Goal: Task Accomplishment & Management: Use online tool/utility

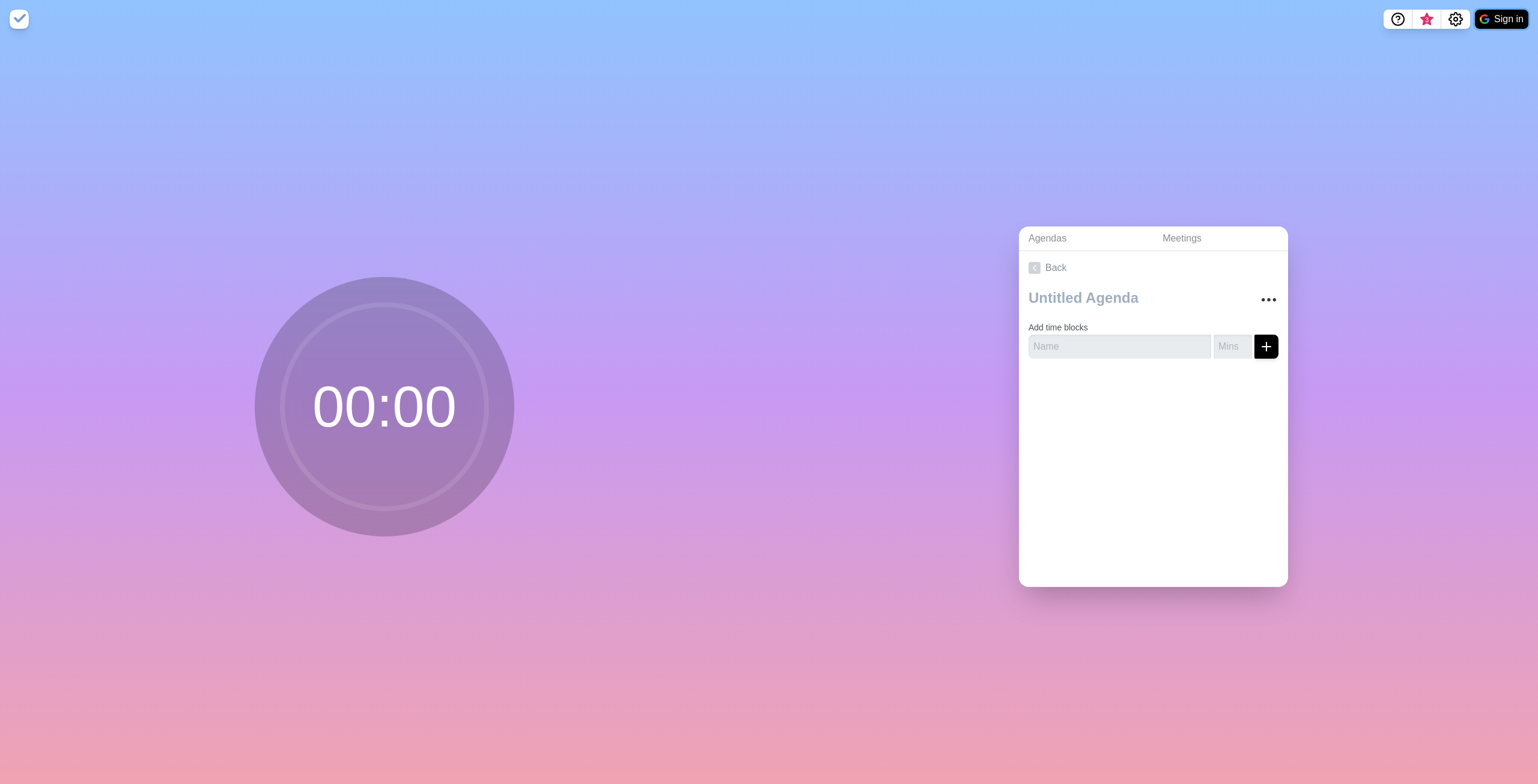
click at [1497, 19] on button "Sign in" at bounding box center [1502, 19] width 54 height 19
click at [1022, 259] on link "Back" at bounding box center [1154, 268] width 269 height 33
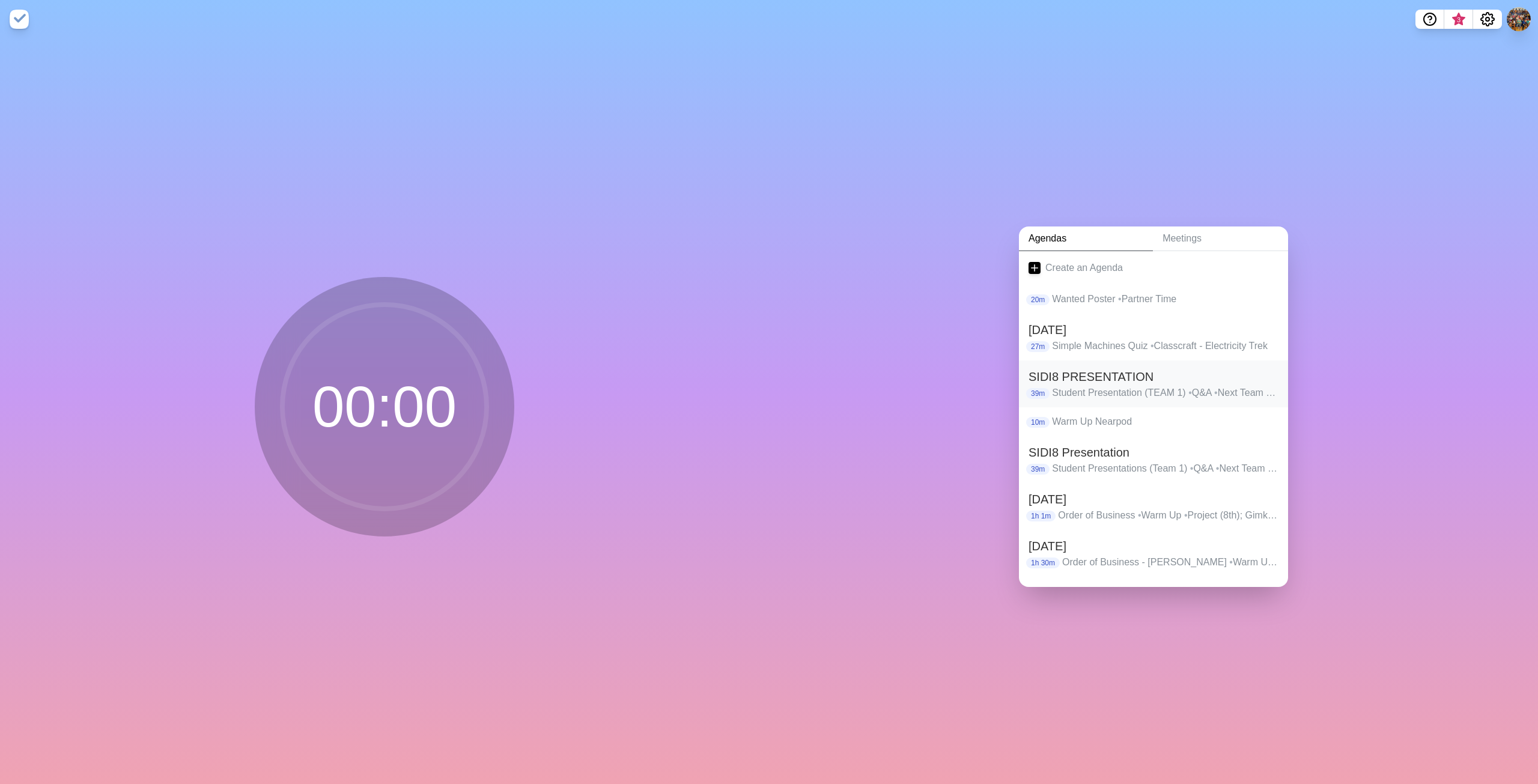
click at [1130, 379] on h2 "SIDI8 PRESENTATION" at bounding box center [1154, 376] width 250 height 18
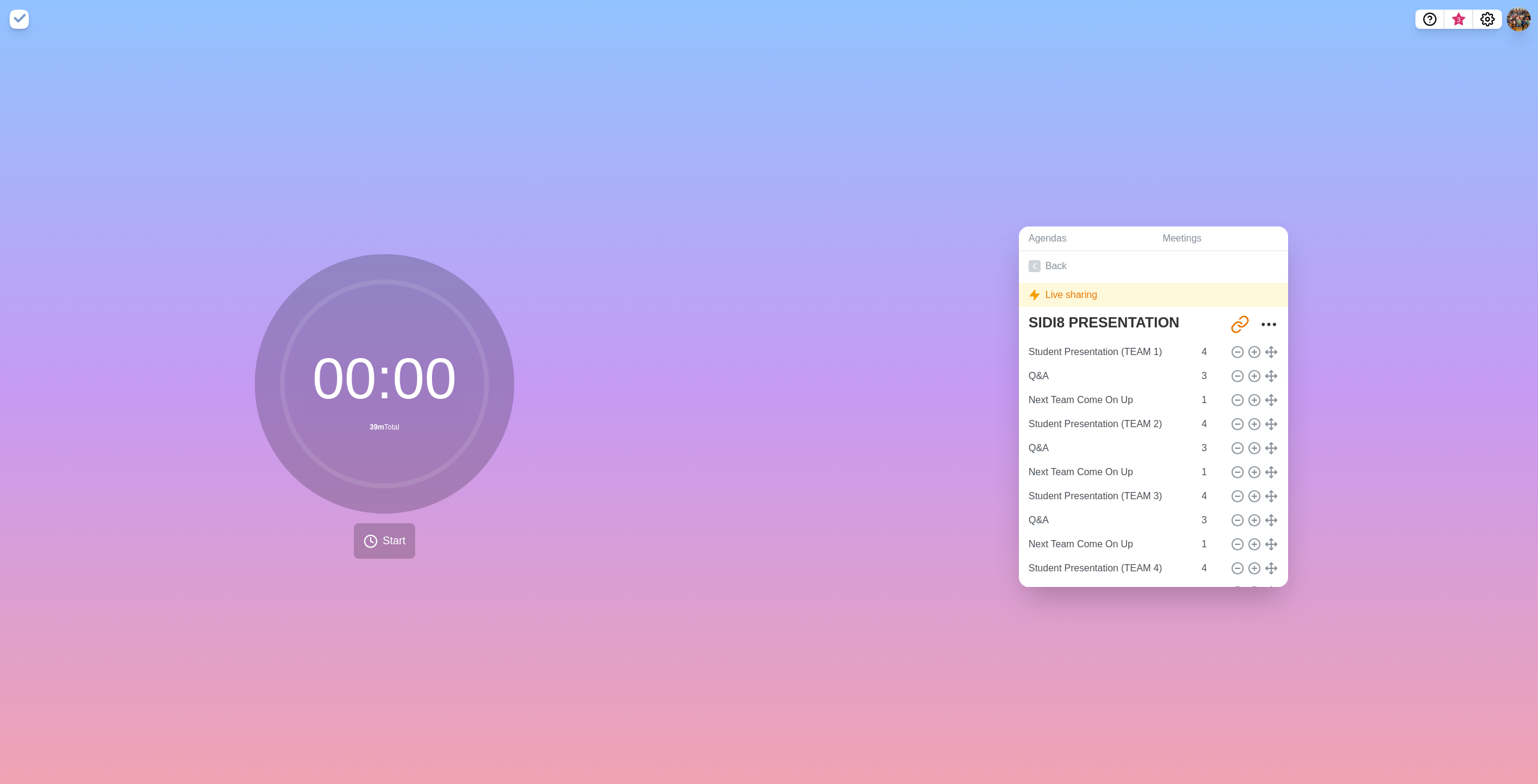
scroll to position [1, 0]
click at [1084, 354] on input "Student Presentation (TEAM 1)" at bounding box center [1109, 353] width 170 height 24
click at [1248, 347] on icon at bounding box center [1255, 353] width 13 height 13
type input "Student Presentation (TEAM 1)"
type input "4"
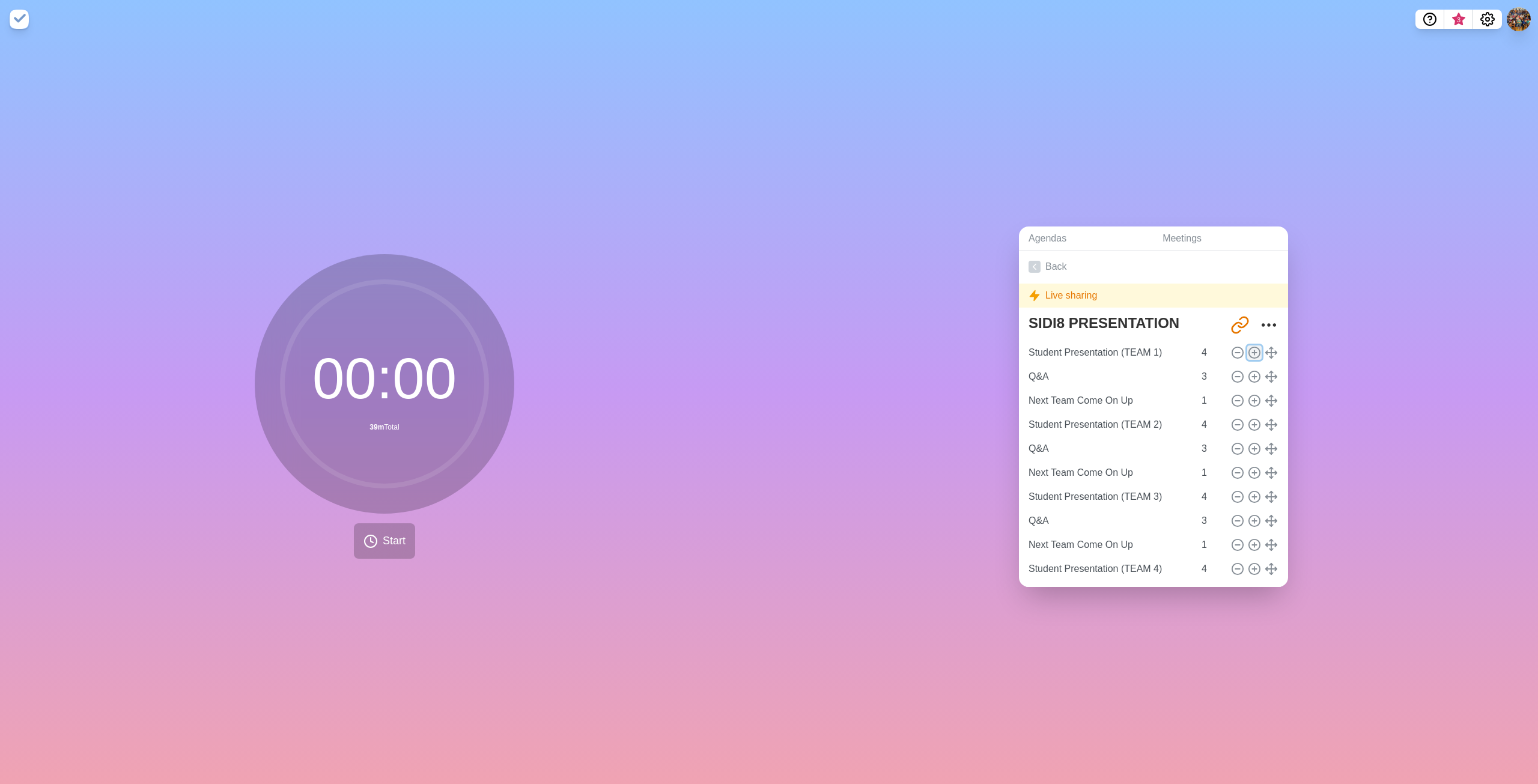
type input "Q&A"
type input "3"
type input "Next Team Come On Up"
type input "1"
type input "Student Presentation (TEAM 2)"
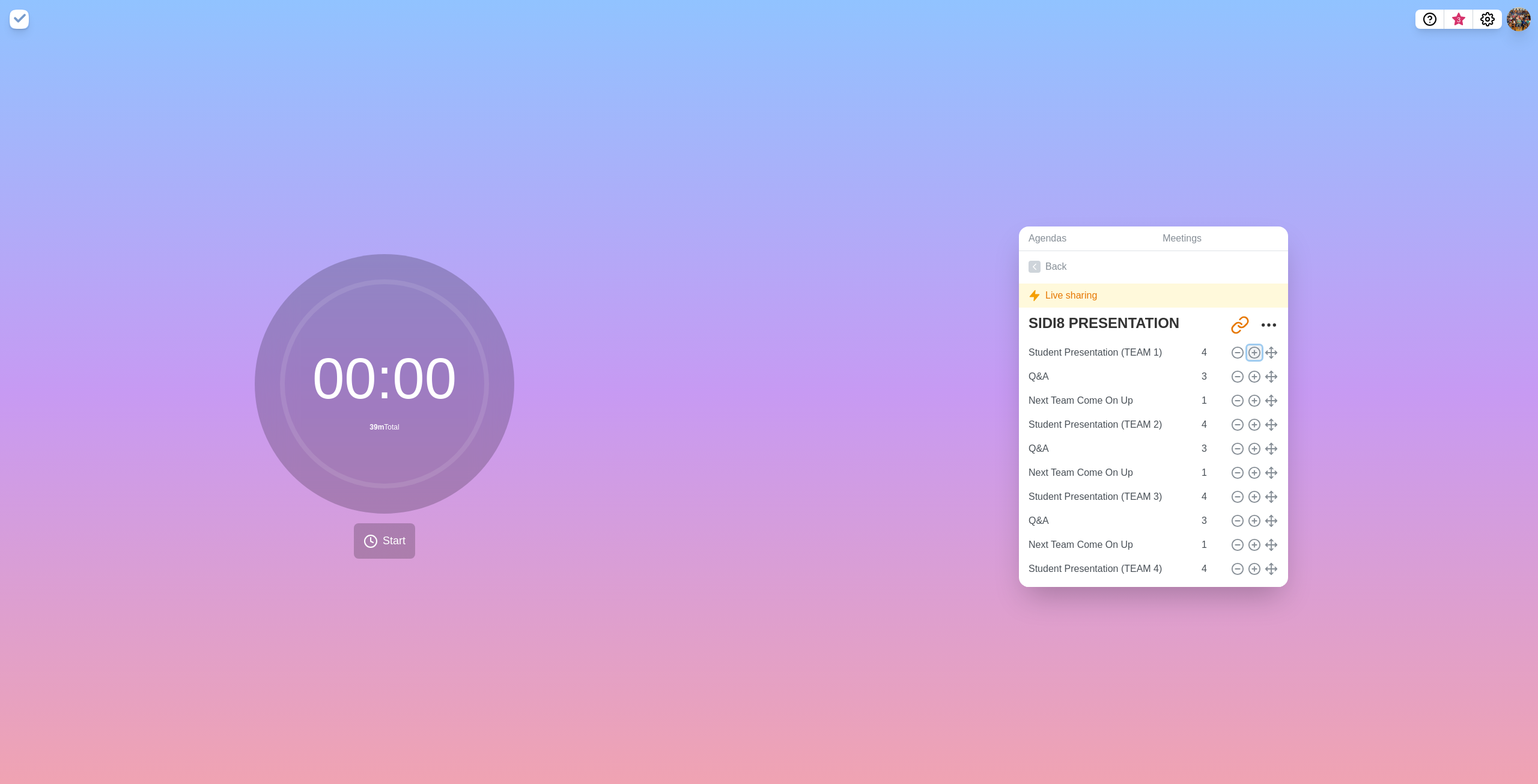
type input "4"
type input "Q&A"
type input "3"
type input "Next Team Come On Up"
type input "1"
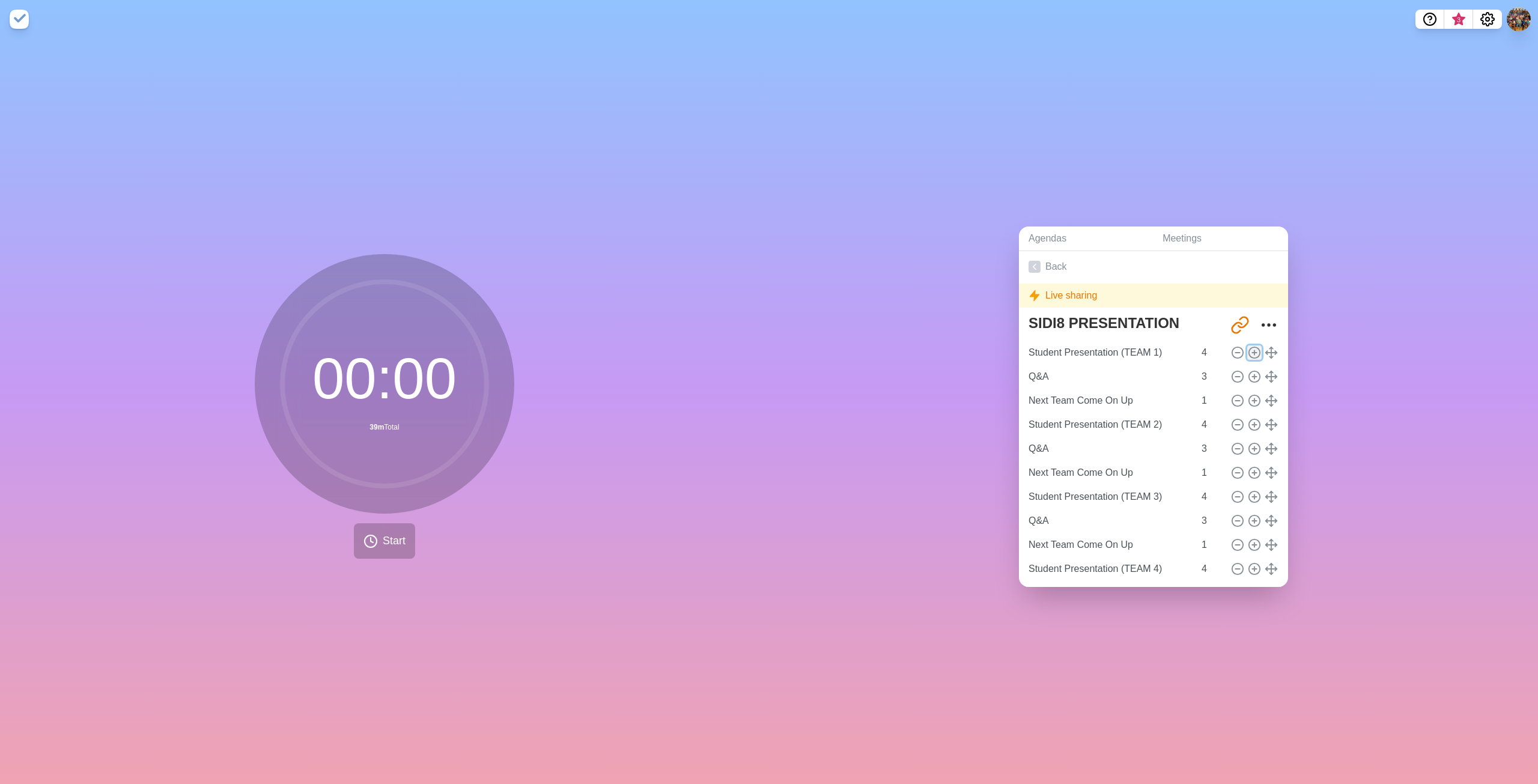
type input "Student Presentation (TEAM 3)"
type input "4"
type input "Q&A"
type input "3"
type input "Next Team Come On Up"
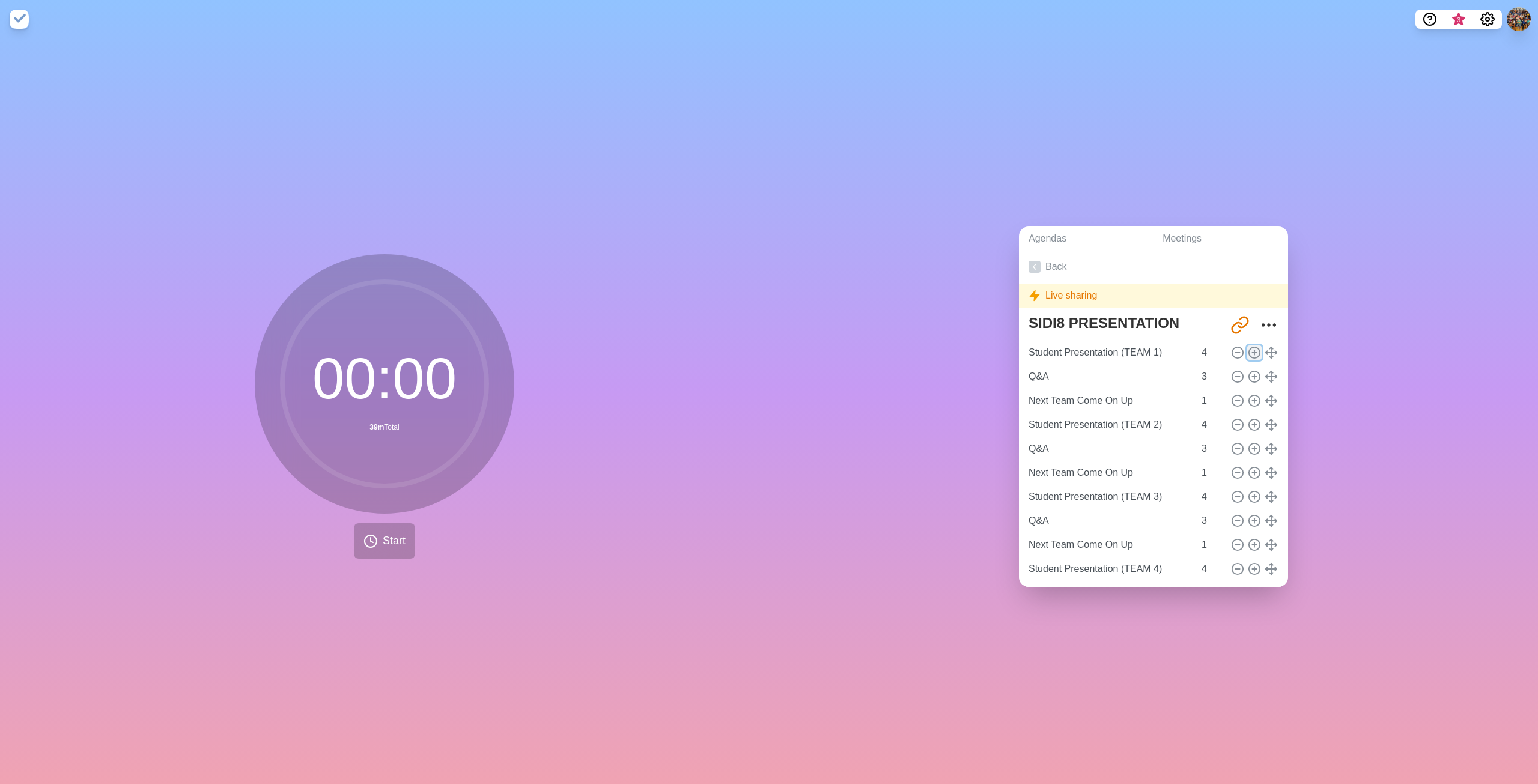
type input "1"
type input "Student Presentation (TEAM 4)"
type input "4"
type input "Q&A"
type input "3"
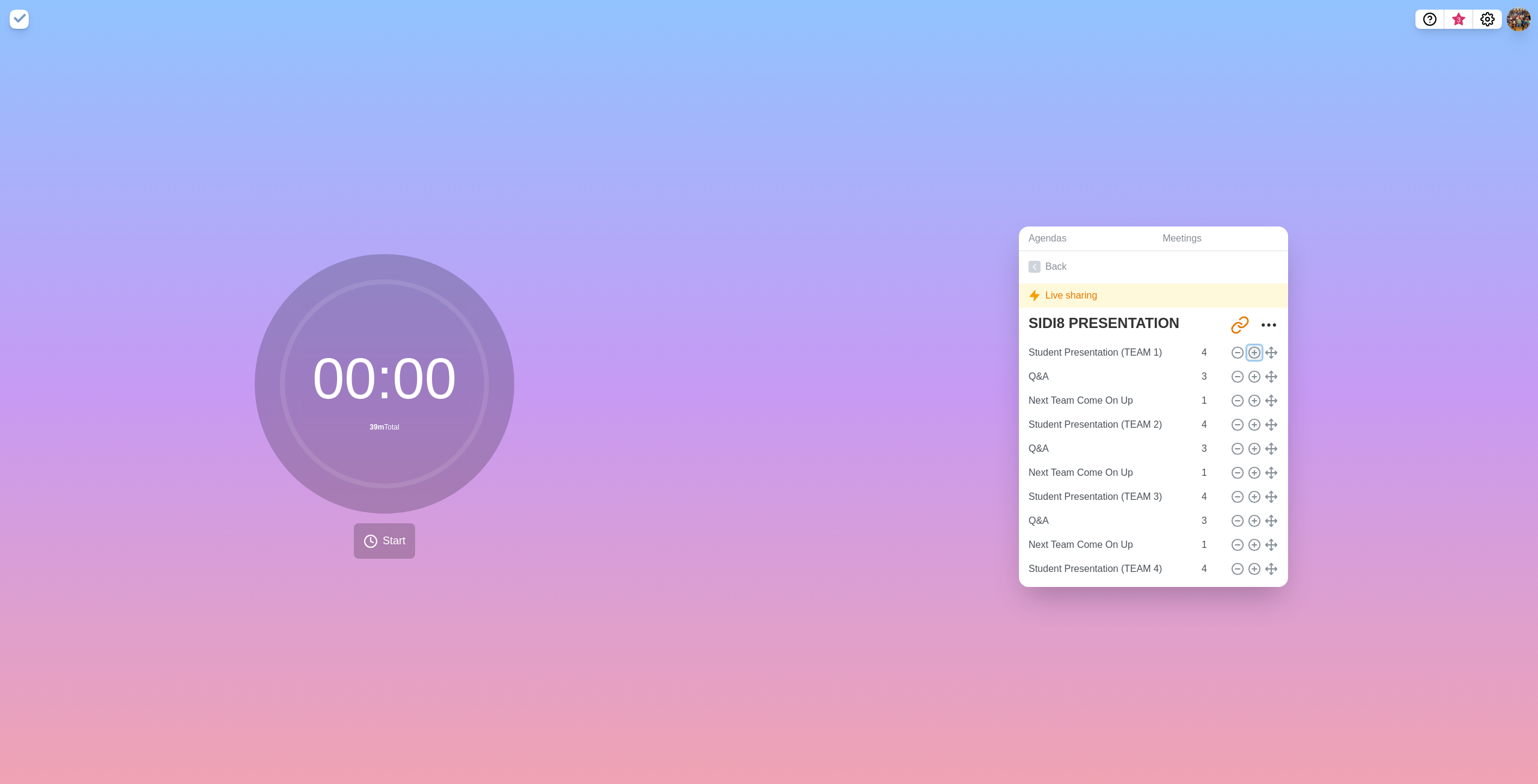
type input "Next Team Come On Up"
type input "1"
type input "Student Presentation (TEAM 5)"
type input "4"
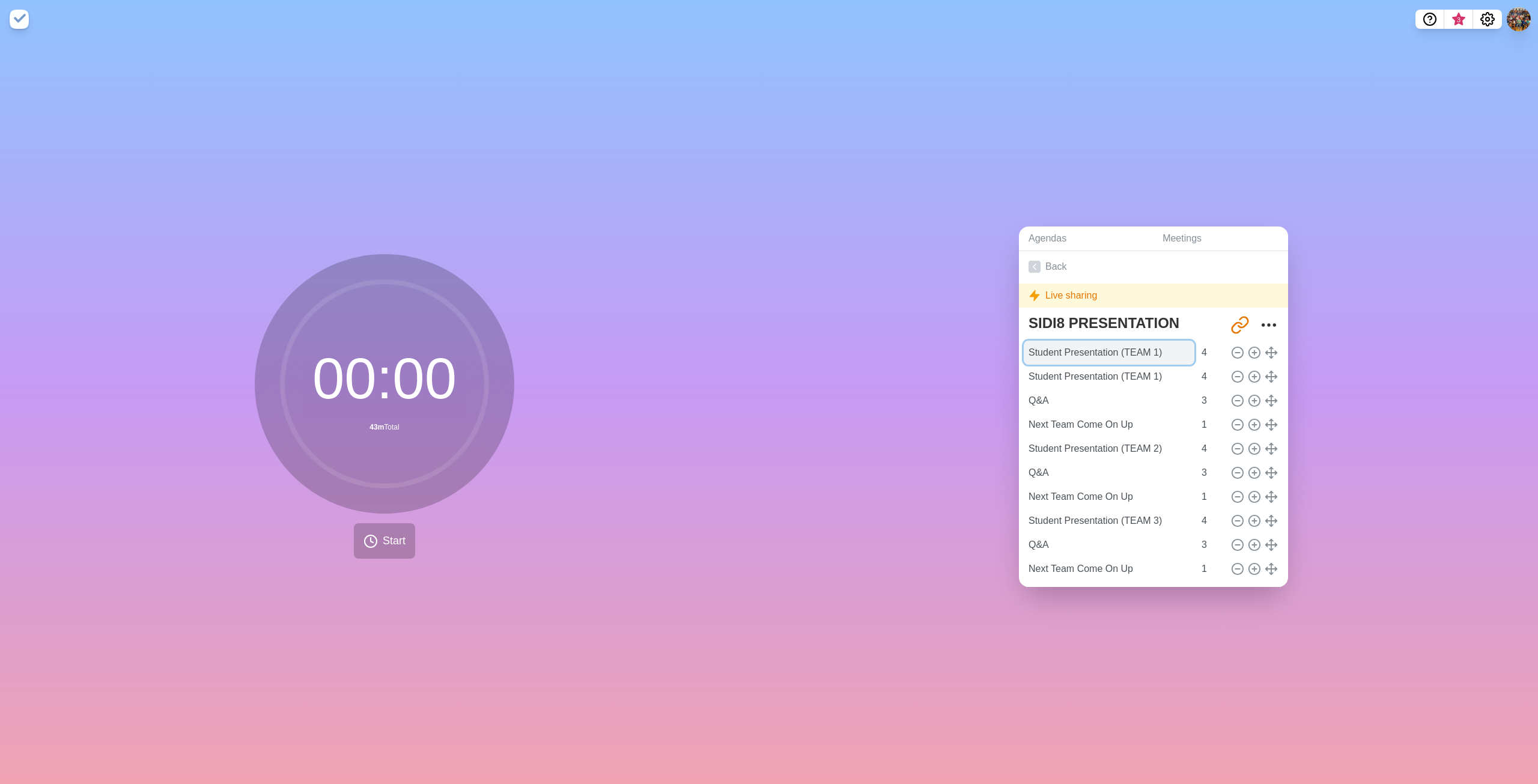
click at [1148, 356] on input "Student Presentation (TEAM 1)" at bounding box center [1109, 353] width 170 height 24
type input "Set up & Welcome"
click at [1204, 350] on input "3" at bounding box center [1211, 353] width 29 height 24
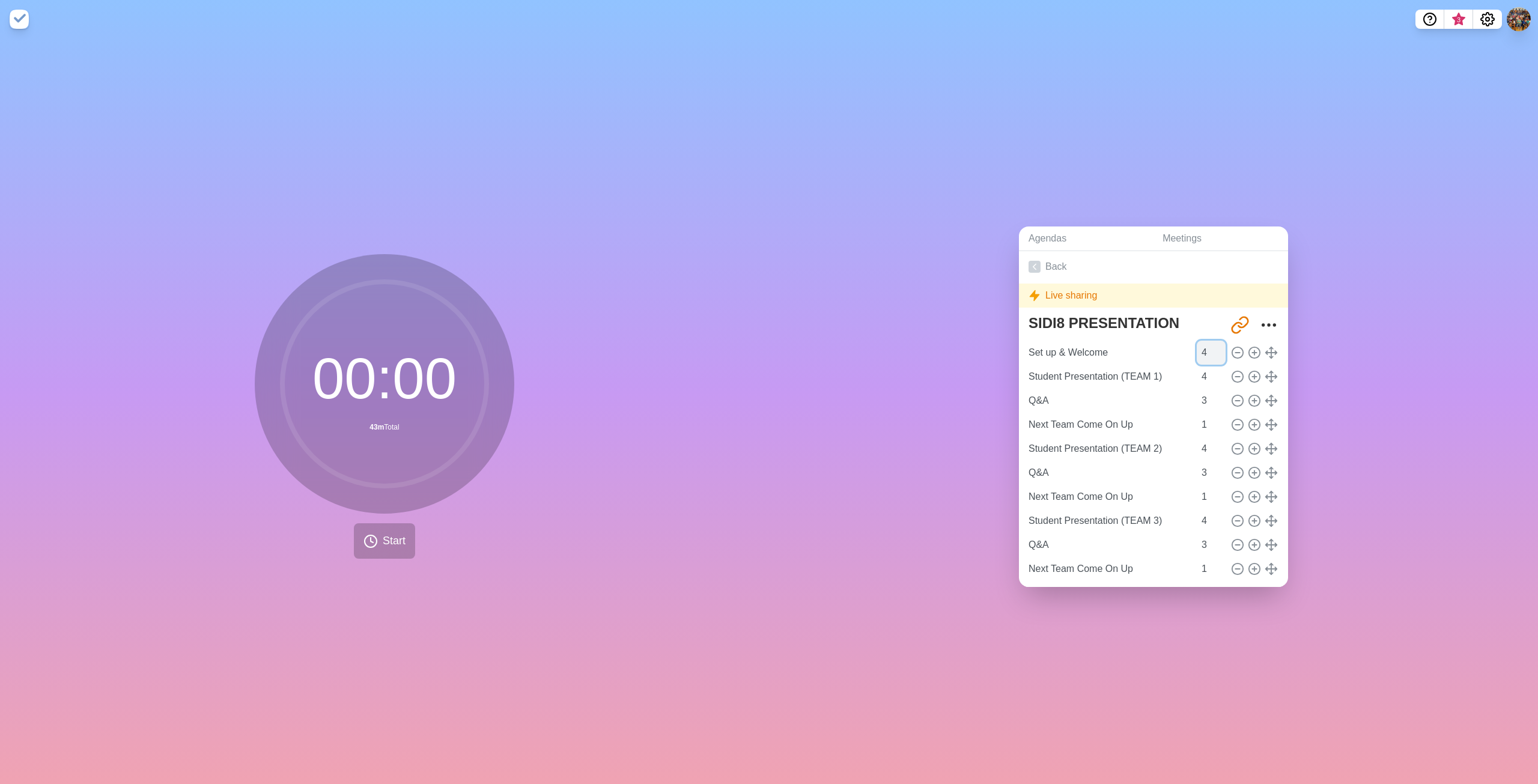
click at [1210, 344] on input "4" at bounding box center [1211, 353] width 29 height 24
click at [1210, 344] on input "5" at bounding box center [1211, 353] width 29 height 24
type input "4"
click at [1207, 352] on input "4" at bounding box center [1211, 353] width 29 height 24
click at [984, 386] on div "Agendas Meetings Back Live sharing SIDI8 PRESENTATION [URL][DOMAIN_NAME] Set up…" at bounding box center [1154, 411] width 769 height 745
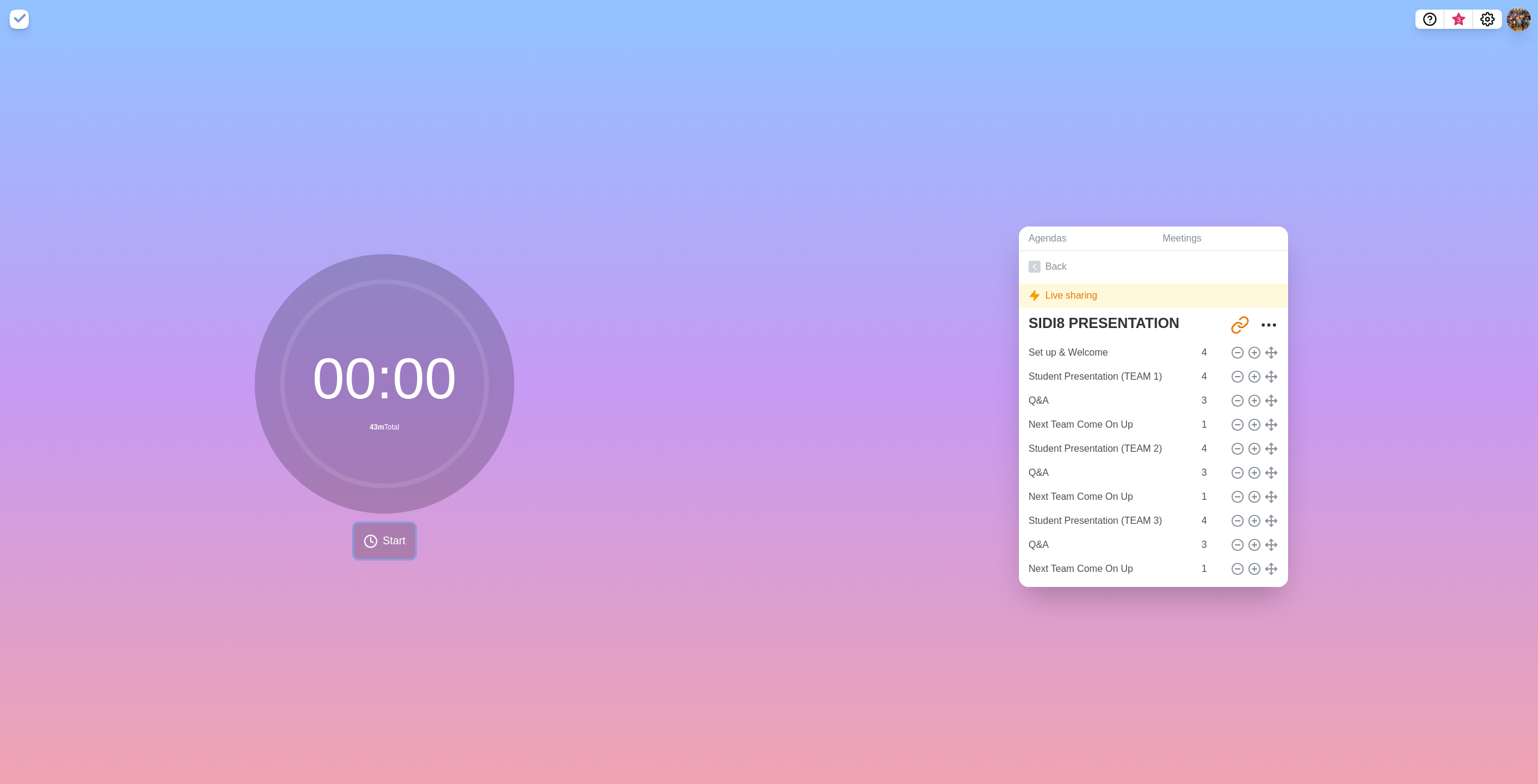
click at [370, 547] on button "Start" at bounding box center [384, 541] width 61 height 35
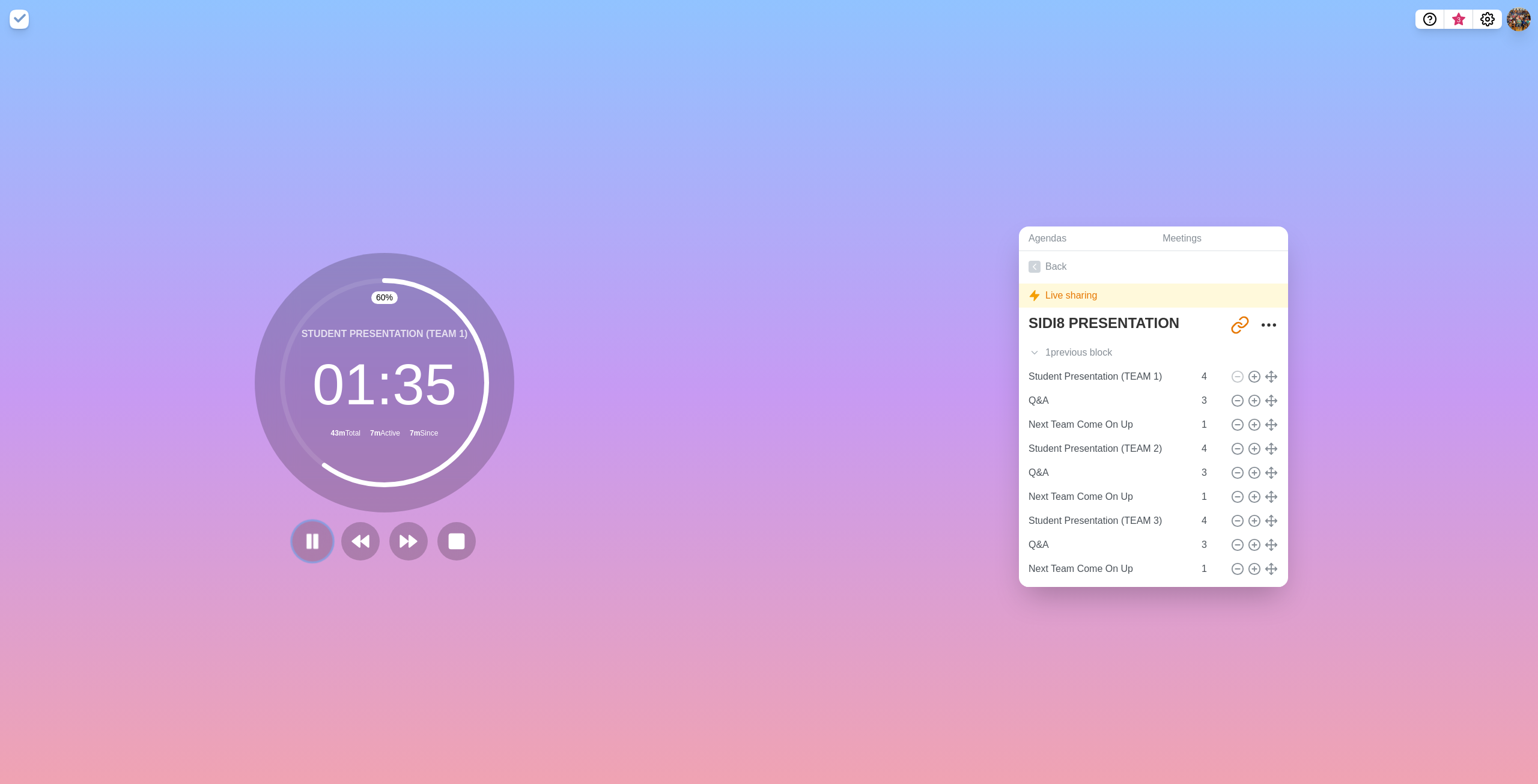
click at [297, 546] on button at bounding box center [311, 541] width 40 height 40
click at [364, 535] on polygon at bounding box center [365, 541] width 7 height 12
click at [385, 539] on polygon at bounding box center [389, 541] width 7 height 12
click at [411, 541] on icon at bounding box center [408, 541] width 20 height 20
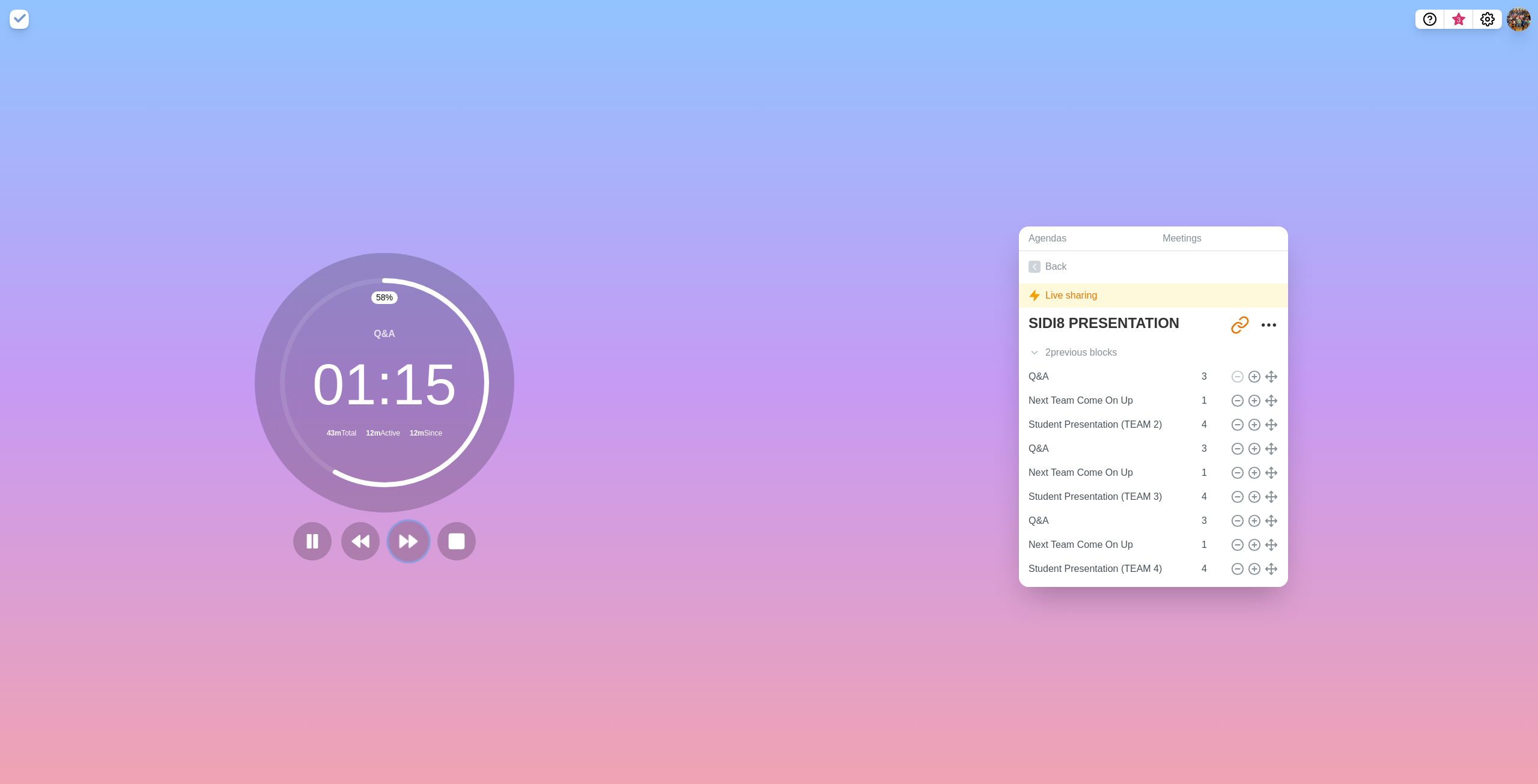
click at [403, 535] on polygon at bounding box center [404, 541] width 7 height 12
click at [410, 535] on polygon at bounding box center [413, 541] width 7 height 12
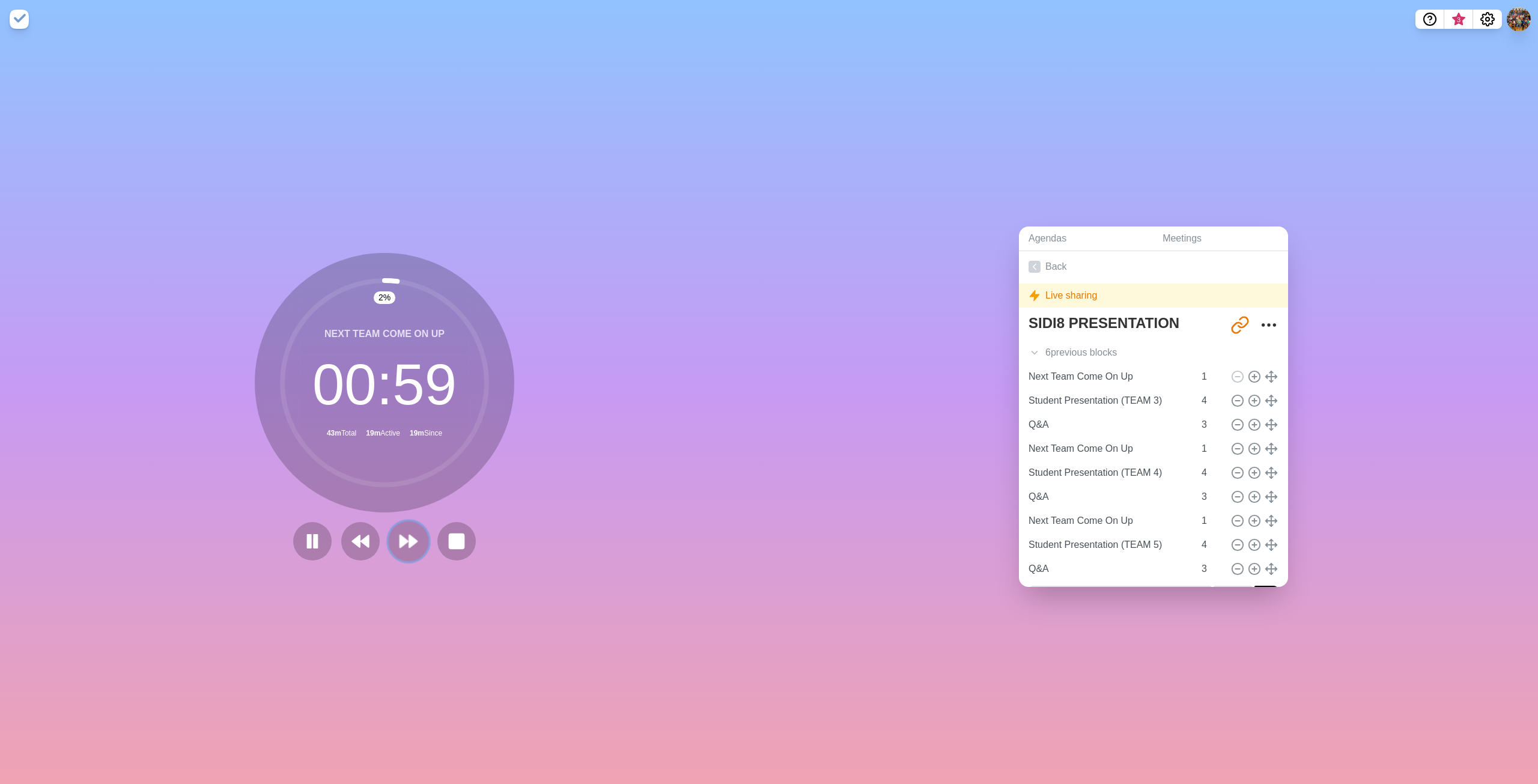
click at [410, 535] on polygon at bounding box center [413, 541] width 7 height 12
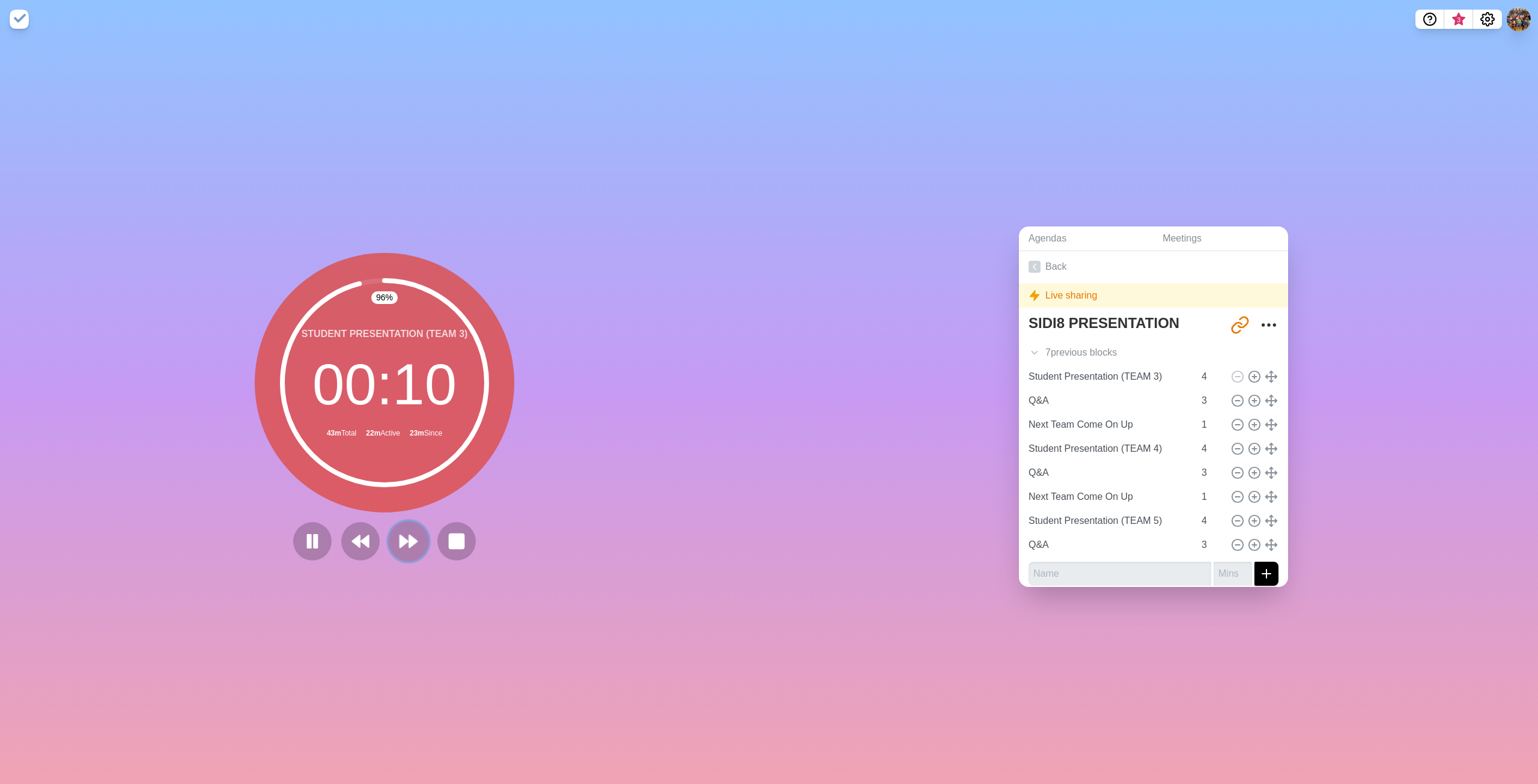
click at [400, 543] on icon at bounding box center [408, 541] width 20 height 20
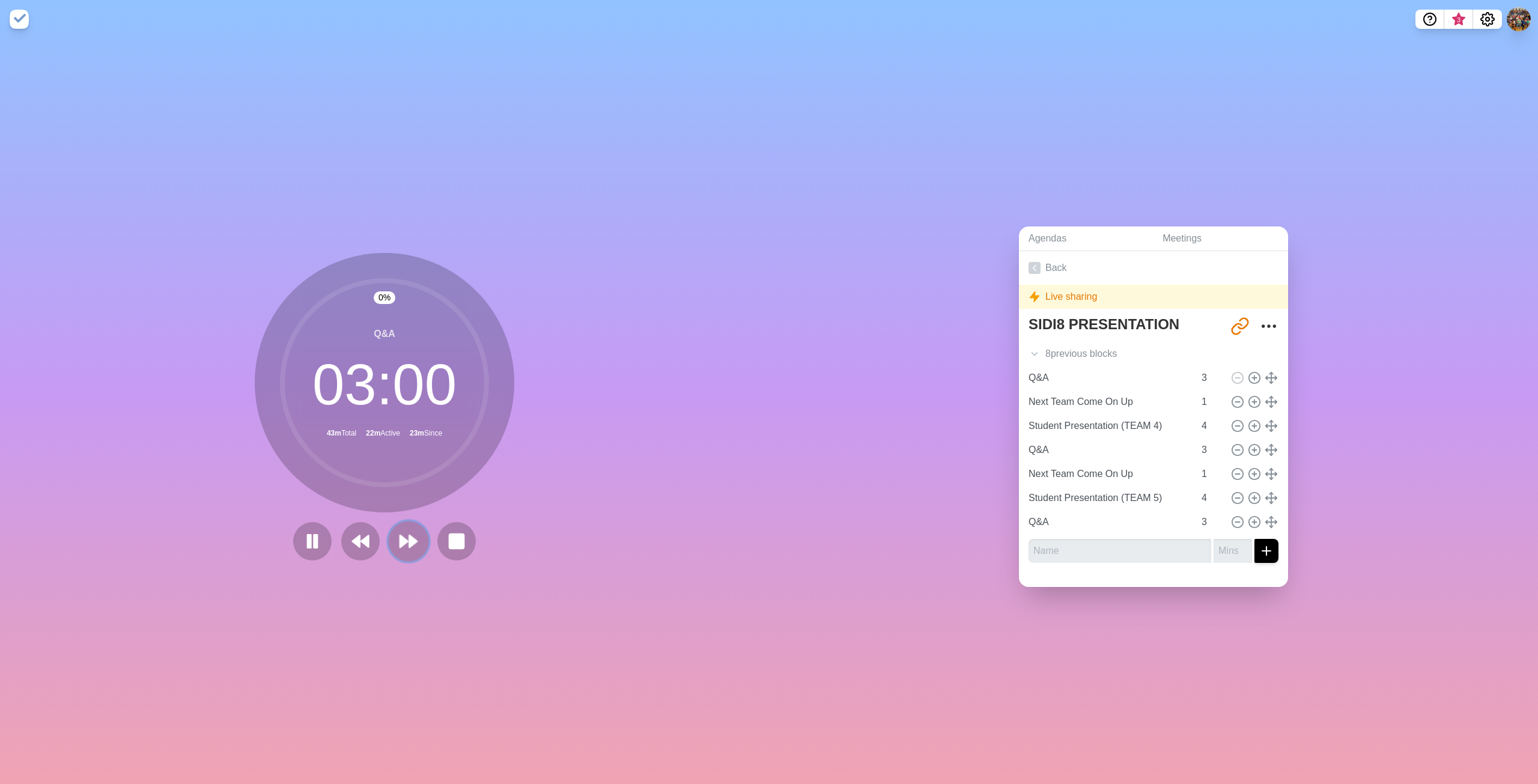
scroll to position [0, 0]
click at [400, 543] on icon at bounding box center [408, 541] width 20 height 20
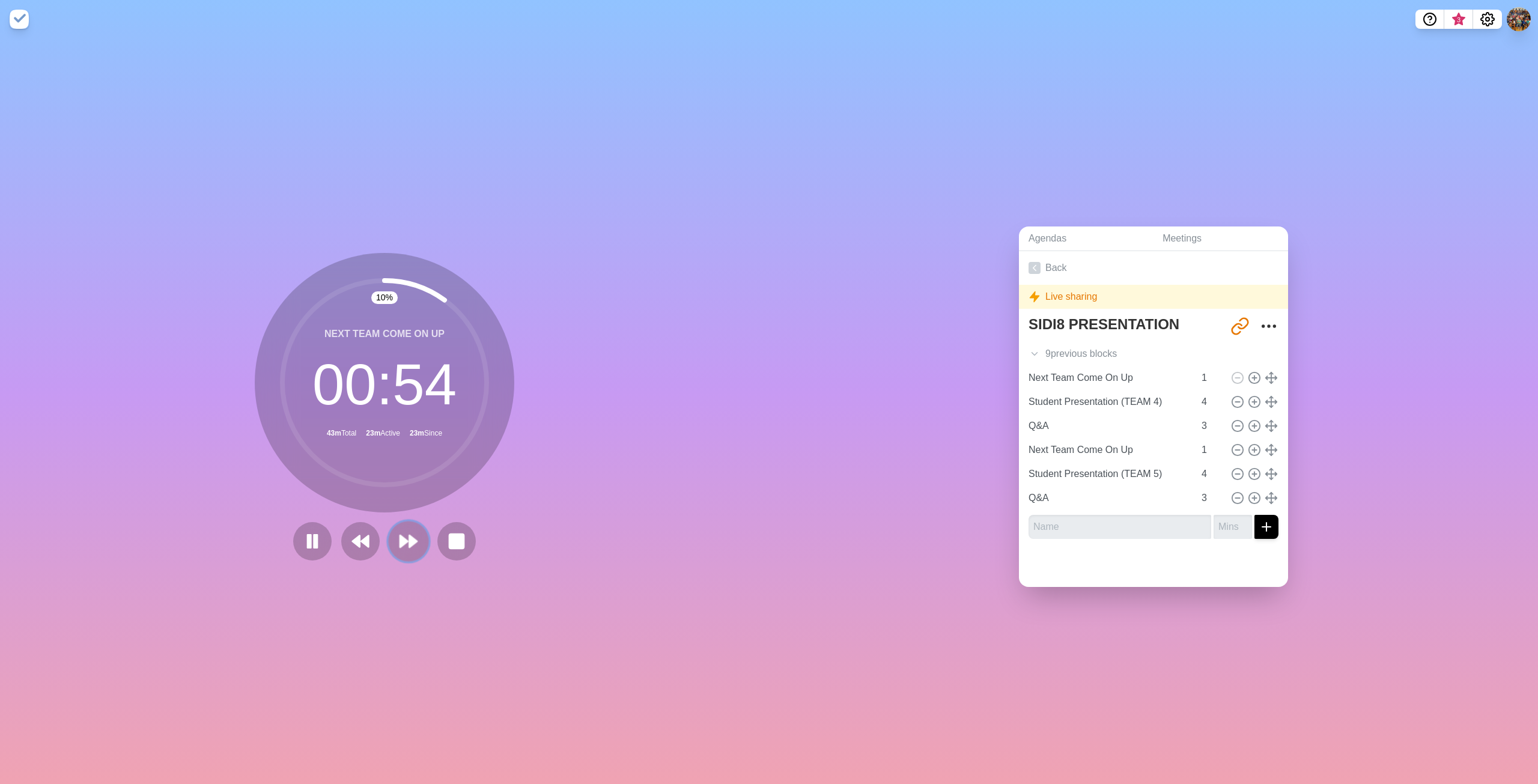
click at [400, 543] on icon at bounding box center [408, 541] width 20 height 20
